Goal: Task Accomplishment & Management: Complete application form

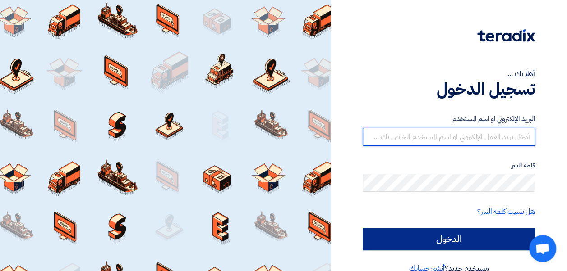
type input "[EMAIL_ADDRESS][DOMAIN_NAME]"
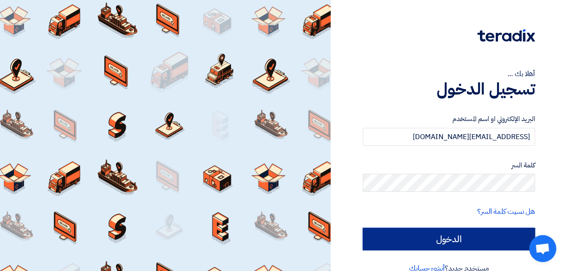
click at [436, 240] on input "الدخول" at bounding box center [449, 239] width 172 height 23
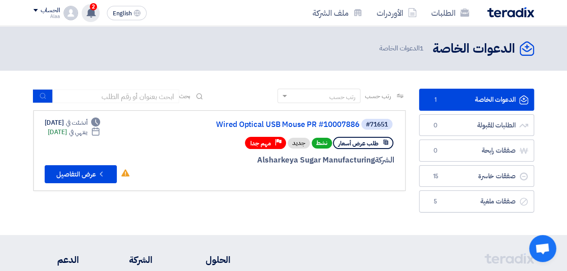
click at [83, 13] on div "2 تم نشر طلب عروض أسعار جديد - شاهد التفاصيل 1 minutes ago تم ترسية طلب IP Phon…" at bounding box center [91, 13] width 18 height 18
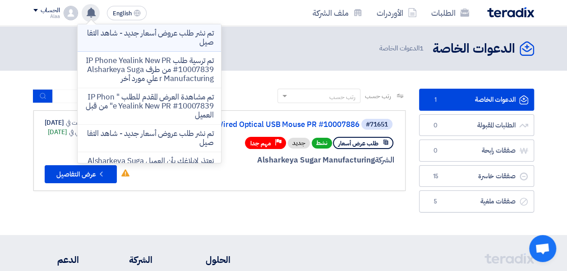
click at [122, 39] on p "تم نشر طلب عروض أسعار جديد - شاهد التفاصيل" at bounding box center [149, 38] width 129 height 18
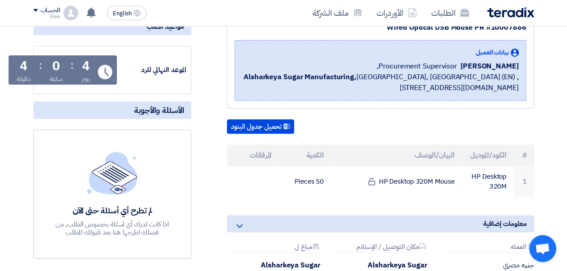
scroll to position [122, 0]
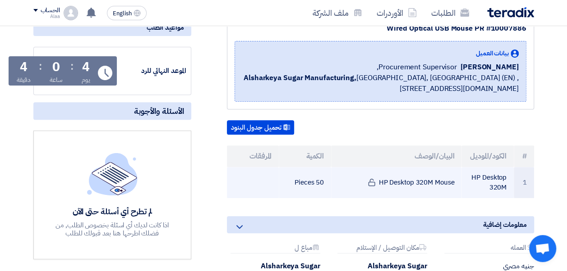
drag, startPoint x: 456, startPoint y: 179, endPoint x: 378, endPoint y: 177, distance: 78.5
click at [378, 177] on td "HP Desktop 320M Mouse" at bounding box center [396, 182] width 130 height 31
copy td "HP Desktop 320M Mouse"
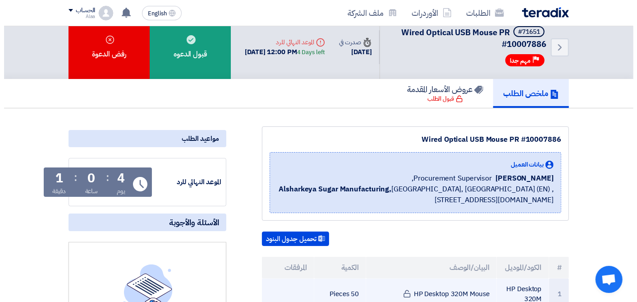
scroll to position [11, 0]
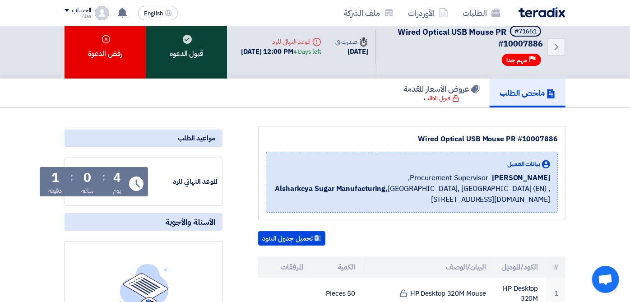
click at [174, 48] on div "قبول الدعوه" at bounding box center [186, 47] width 81 height 64
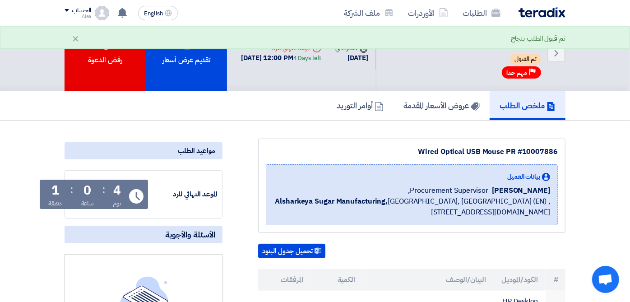
click at [174, 48] on div "تقديم عرض أسعار" at bounding box center [186, 53] width 81 height 76
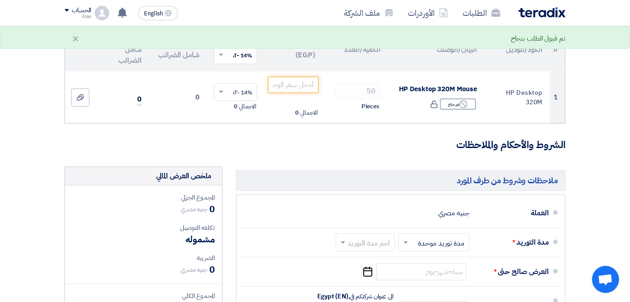
scroll to position [66, 0]
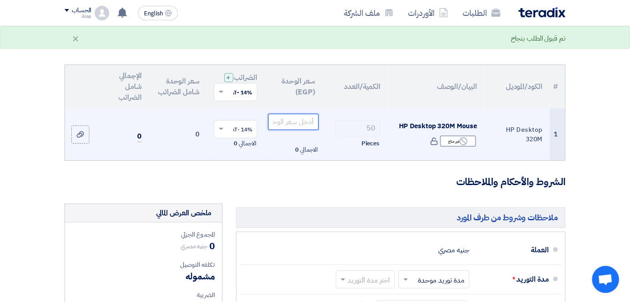
click at [294, 120] on input "number" at bounding box center [293, 122] width 51 height 16
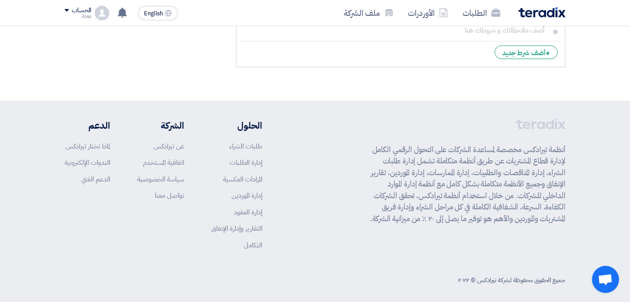
scroll to position [0, 0]
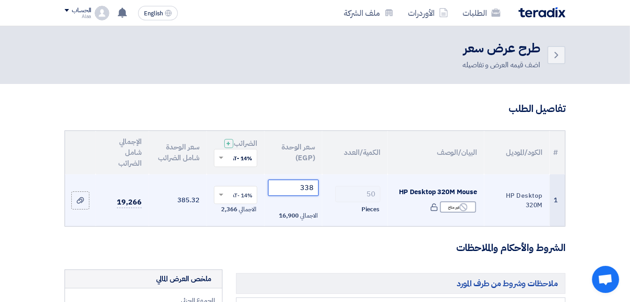
type input "338"
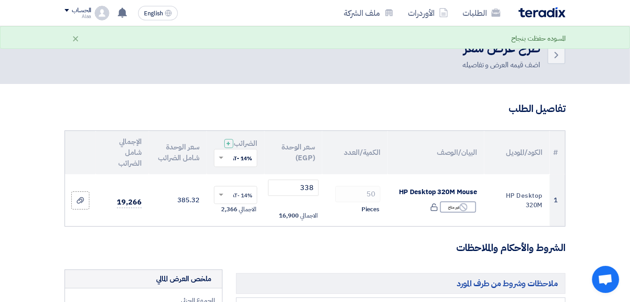
click at [303, 271] on h5 "ملاحظات وشروط من طرف المورد" at bounding box center [400, 283] width 329 height 20
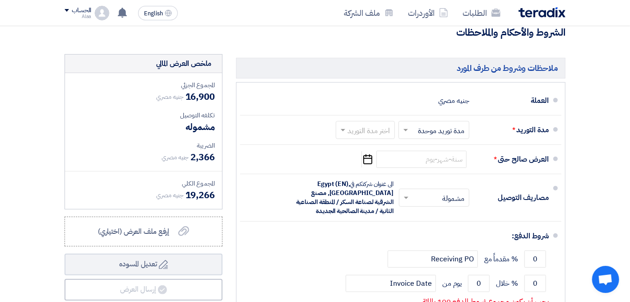
scroll to position [214, 0]
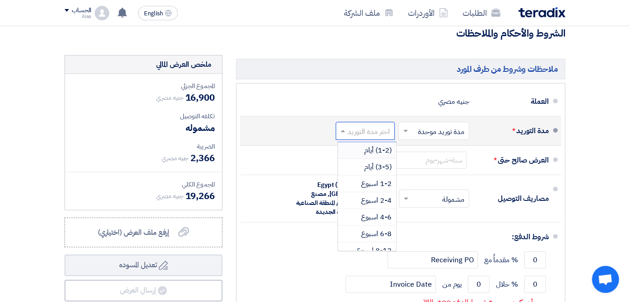
click at [347, 127] on span at bounding box center [341, 130] width 11 height 9
click at [391, 161] on span "(3-5) أيام" at bounding box center [378, 166] width 28 height 11
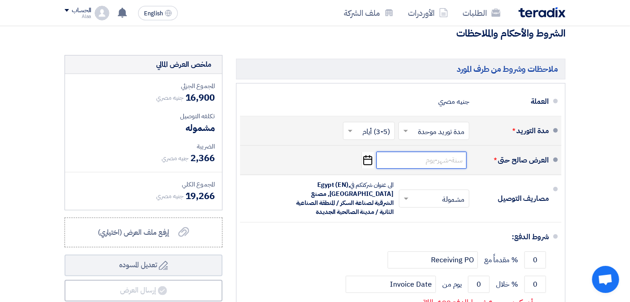
click at [455, 155] on input at bounding box center [421, 160] width 90 height 17
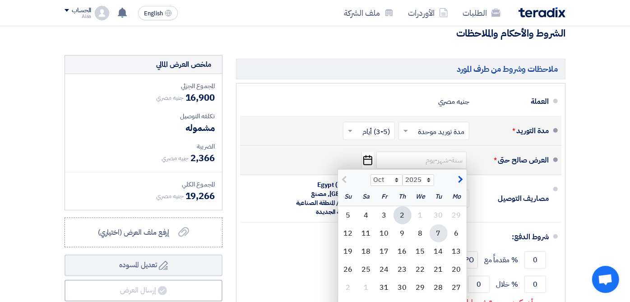
click at [447, 230] on div "7" at bounding box center [438, 233] width 18 height 18
type input "[DATE]"
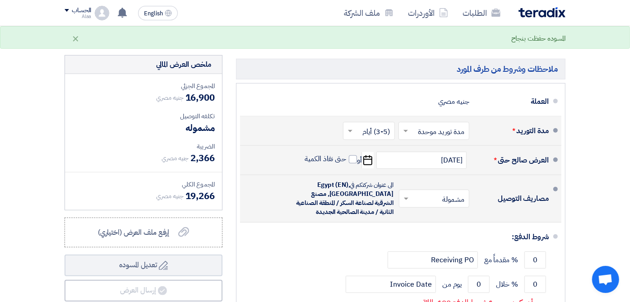
click at [410, 195] on span at bounding box center [404, 198] width 11 height 9
click at [470, 226] on div "غير مشمولة" at bounding box center [435, 234] width 69 height 16
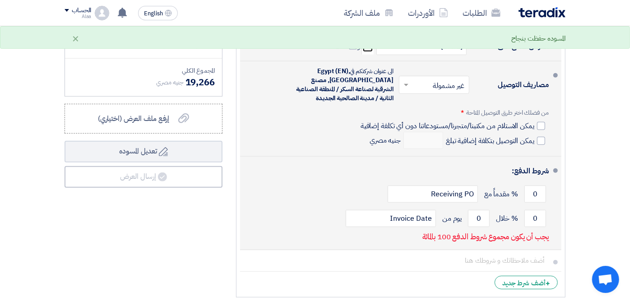
scroll to position [300, 0]
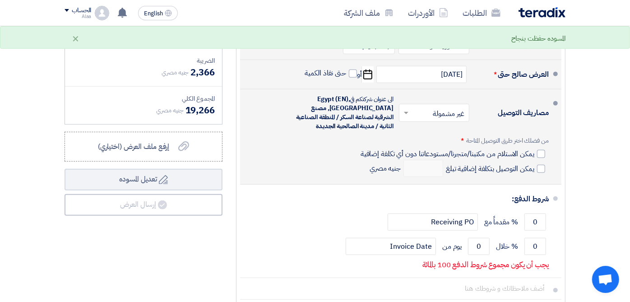
click at [548, 153] on div "من فضلك اختر طرق التوصيل المتاحة * يمكن الاستلام من مكتبنا/متجرنا/مستودعاتنا دو…" at bounding box center [454, 156] width 188 height 41
click at [545, 150] on div at bounding box center [541, 154] width 8 height 8
click at [534, 149] on input "يمكن الاستلام من مكتبنا/متجرنا/مستودعاتنا دون أي تكلفة إضافية" at bounding box center [446, 157] width 175 height 17
checkbox input "true"
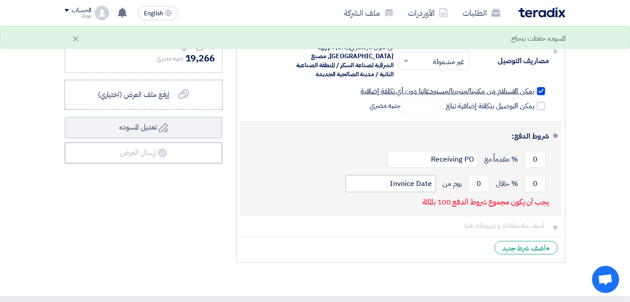
scroll to position [362, 0]
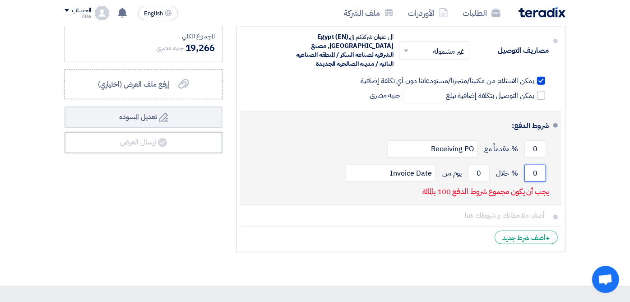
click at [546, 170] on input "0" at bounding box center [535, 173] width 22 height 17
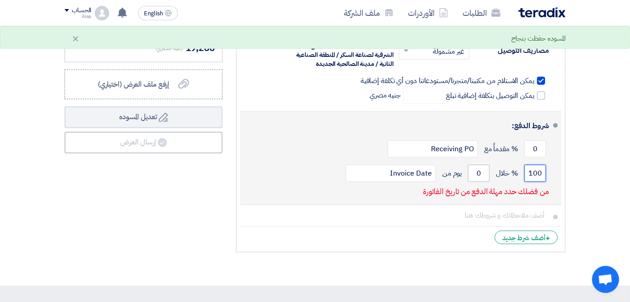
type input "100"
click at [489, 165] on input "0" at bounding box center [479, 173] width 22 height 17
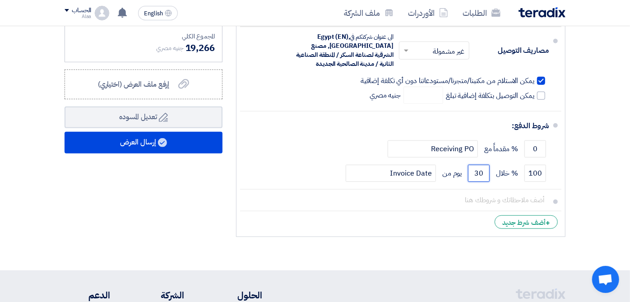
type input "30"
click at [179, 207] on div "ملخص العرض المالي المجموع الجزئي جنيه مصري 16,900 تكلفه التوصيل" at bounding box center [143, 74] width 171 height 334
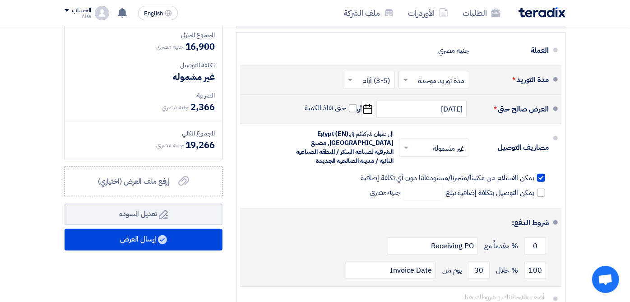
scroll to position [253, 0]
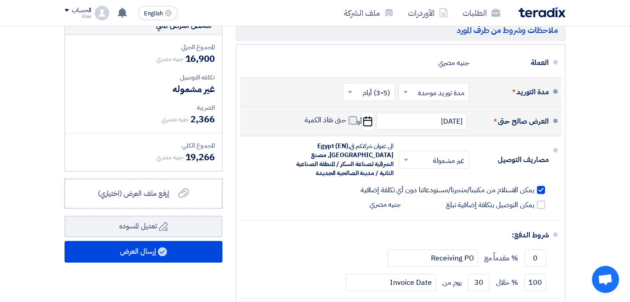
click at [357, 116] on span at bounding box center [353, 120] width 8 height 8
click at [346, 115] on input "حتى نفاذ الكمية" at bounding box center [324, 123] width 43 height 17
checkbox input "true"
click at [439, 115] on input "[DATE]" at bounding box center [421, 121] width 90 height 17
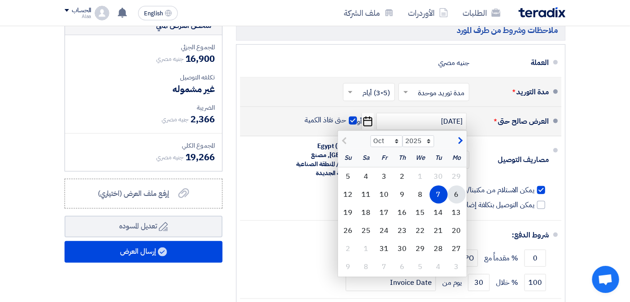
click at [465, 191] on div "6" at bounding box center [456, 194] width 18 height 18
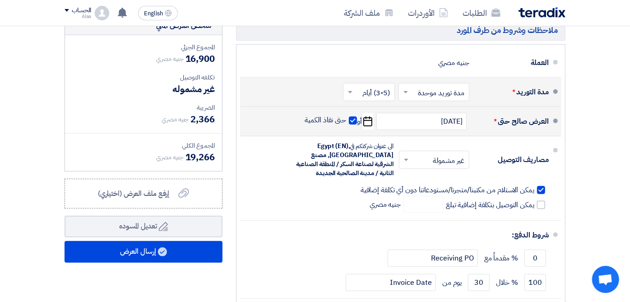
type input "[DATE]"
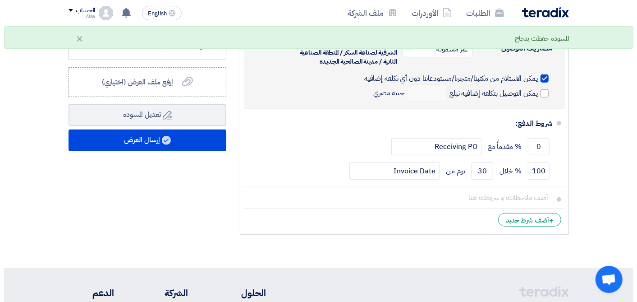
scroll to position [353, 0]
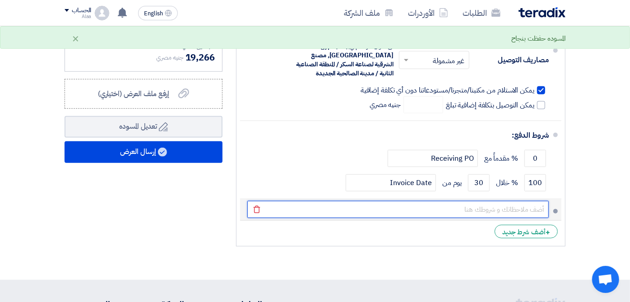
click at [348, 203] on input "text" at bounding box center [397, 209] width 301 height 17
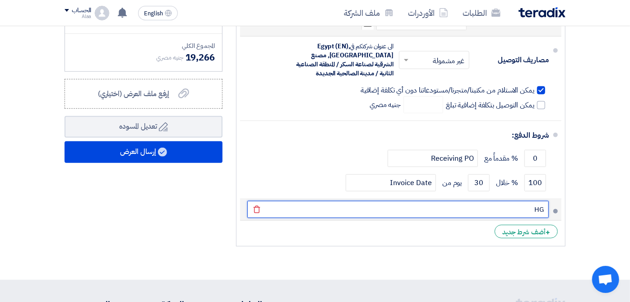
type input "H"
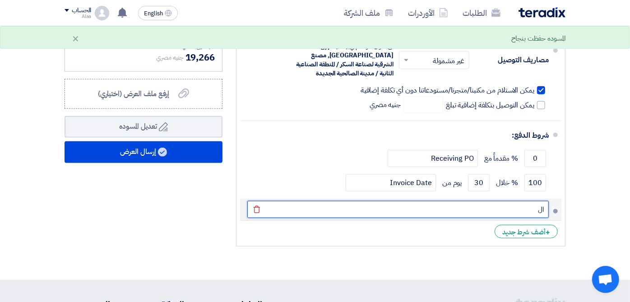
type input "ا"
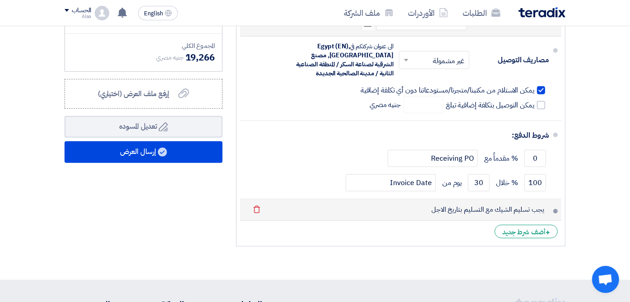
click at [557, 209] on span at bounding box center [555, 211] width 5 height 5
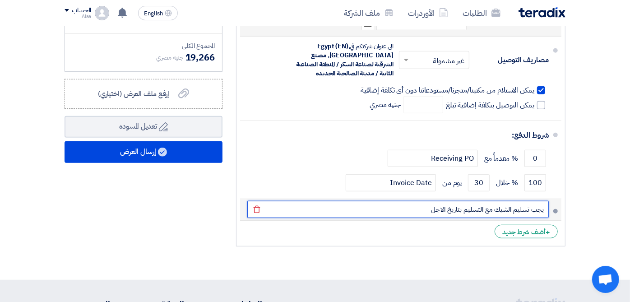
click at [508, 202] on input "يجب تسليم الشيك مع التسليم بتاريخ الاجل" at bounding box center [397, 209] width 301 height 17
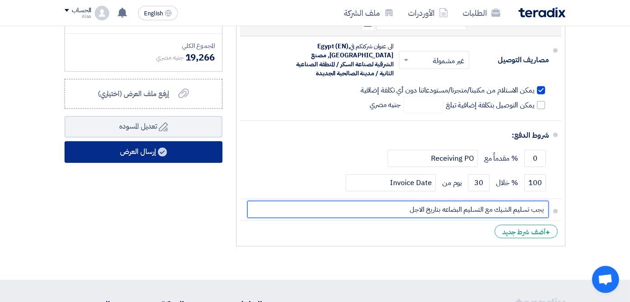
type input "يجب تسليم الشيك مع التسليم البضاعه بتاريخ الاجل"
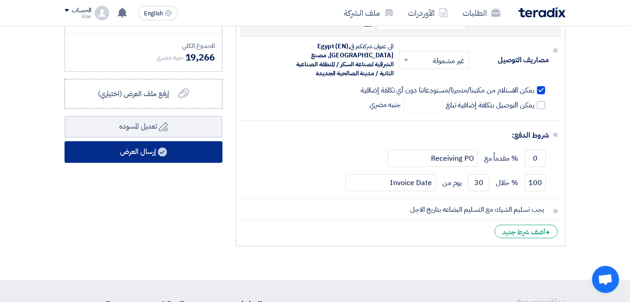
click at [196, 152] on button "إرسال العرض" at bounding box center [143, 152] width 158 height 22
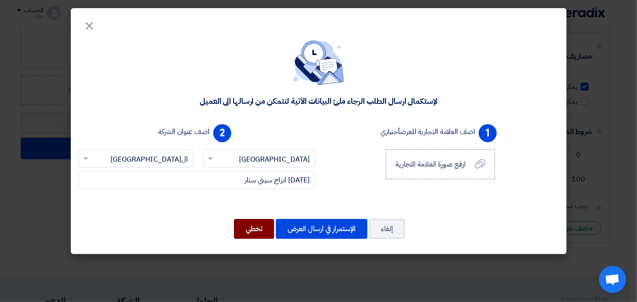
click at [255, 228] on button "تخطي" at bounding box center [254, 229] width 40 height 20
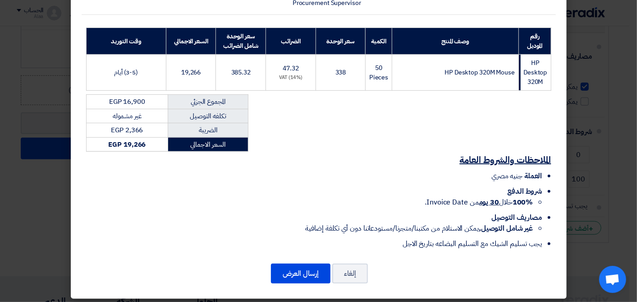
scroll to position [128, 0]
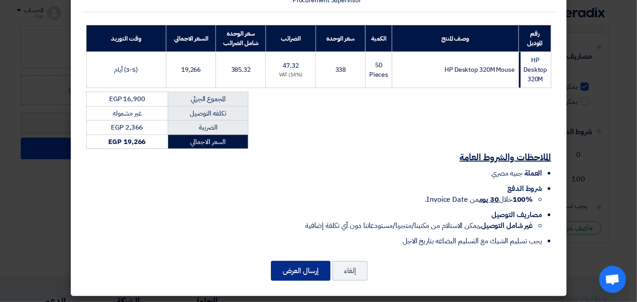
click at [299, 268] on button "إرسال العرض" at bounding box center [301, 271] width 60 height 20
